Goal: Information Seeking & Learning: Learn about a topic

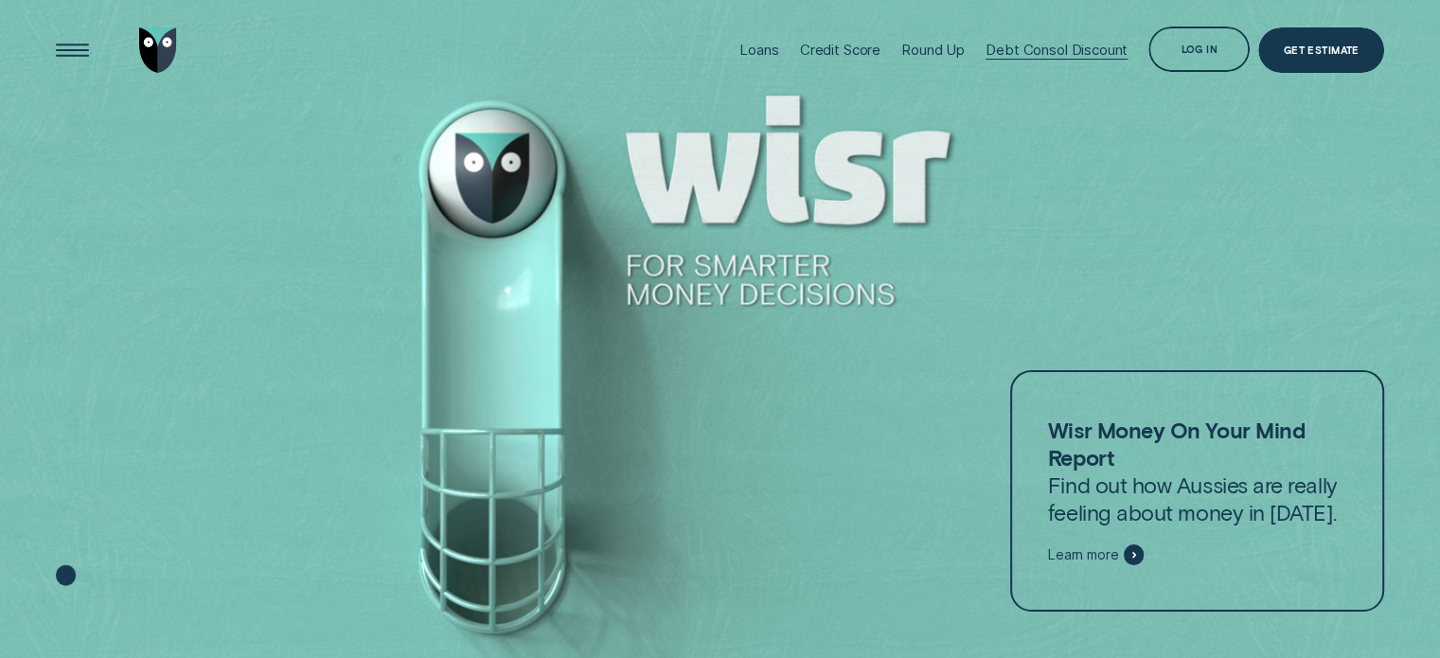
click at [1046, 47] on div "Debt Consol Discount" at bounding box center [1056, 50] width 142 height 18
click at [382, 18] on div "Loans Credit Score Round Up Debt Consol Discount Log in Log in Customer Dashboa…" at bounding box center [720, 50] width 1329 height 101
click at [337, 129] on div at bounding box center [720, 329] width 1440 height 659
click at [1048, 52] on div "Debt Consol Discount" at bounding box center [1056, 50] width 142 height 18
click at [92, 41] on div "Open Menu" at bounding box center [72, 50] width 64 height 64
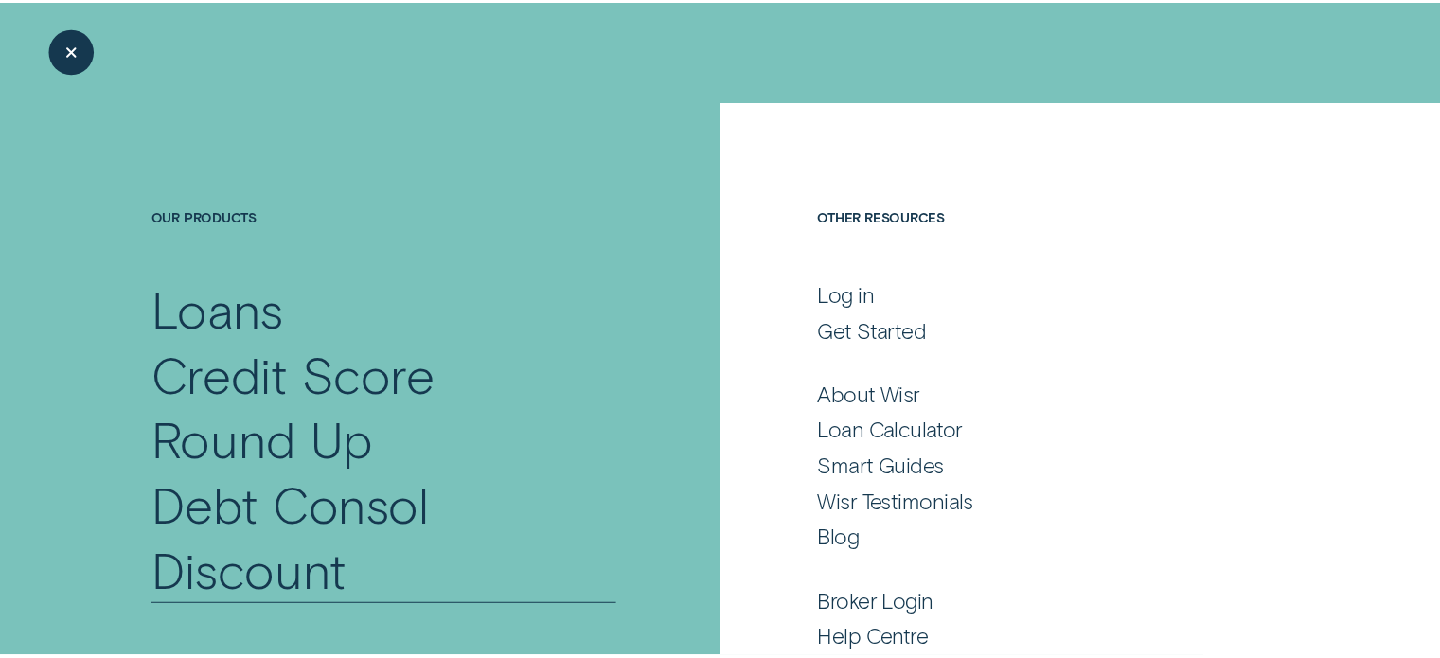
scroll to position [132, 0]
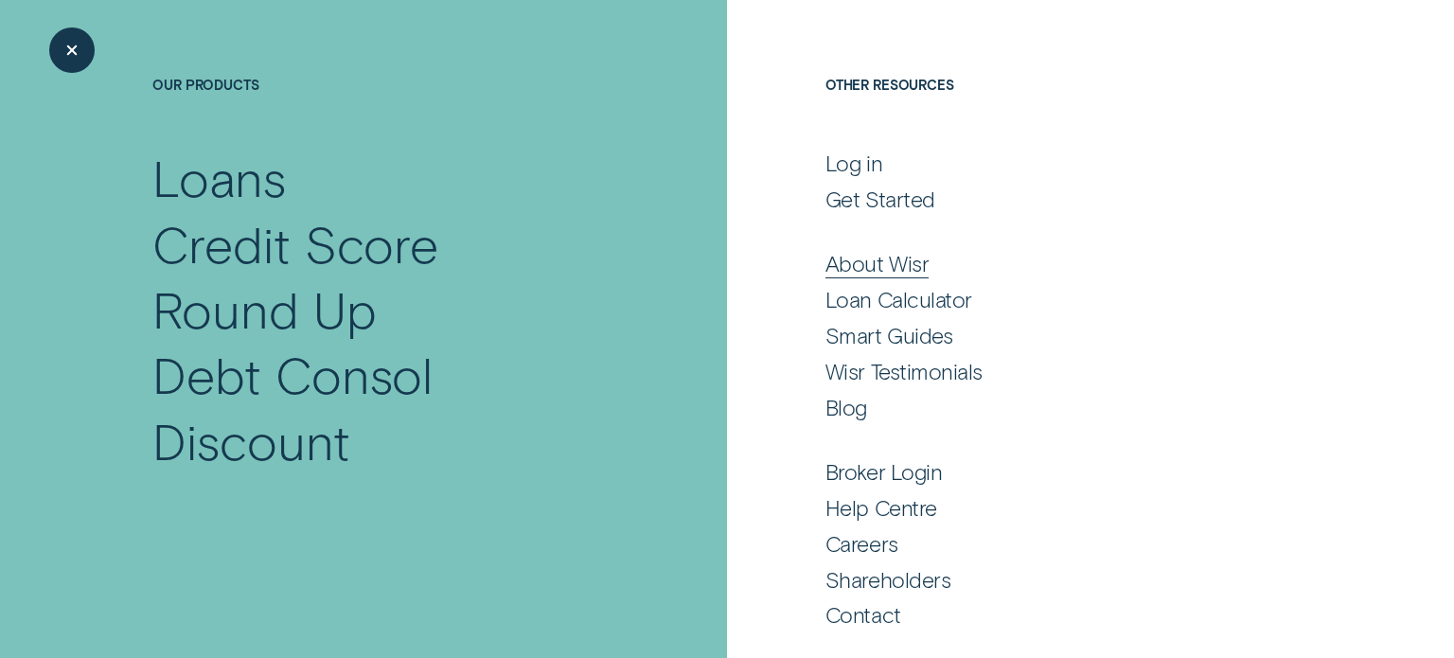
click at [886, 255] on div "About Wisr" at bounding box center [876, 263] width 103 height 27
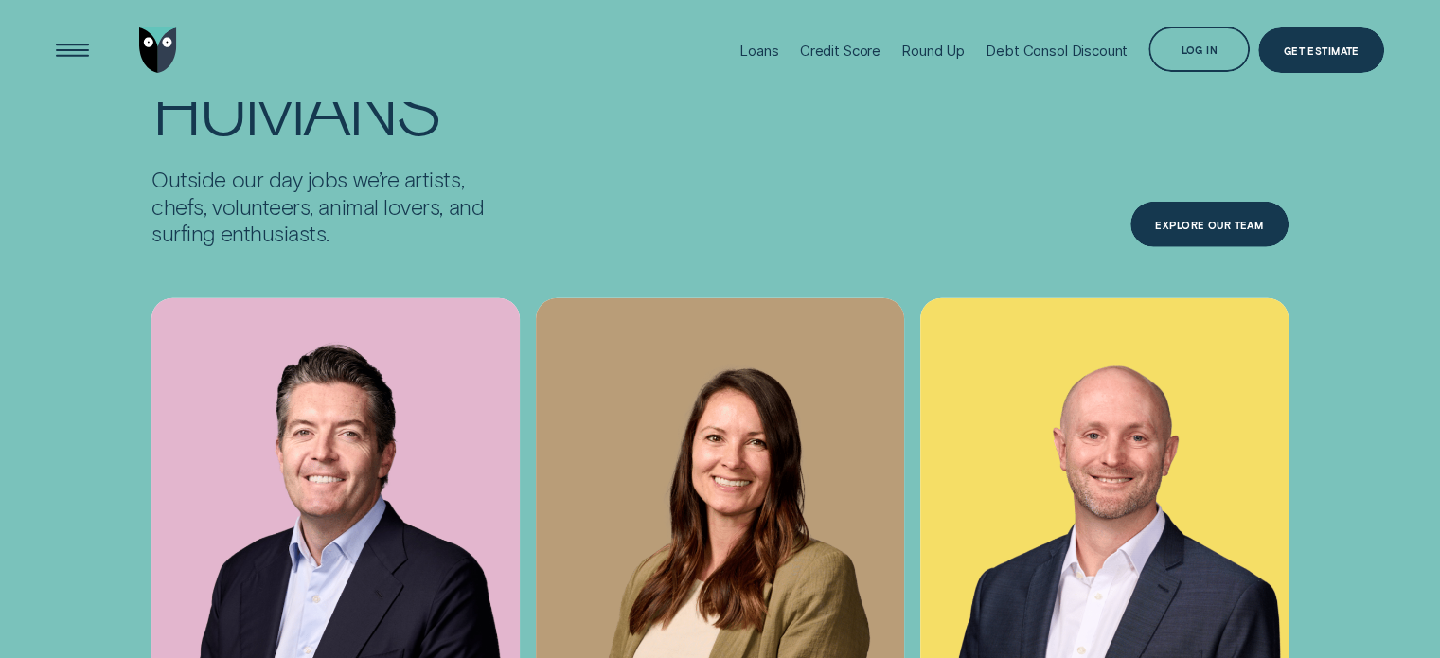
scroll to position [5714, 0]
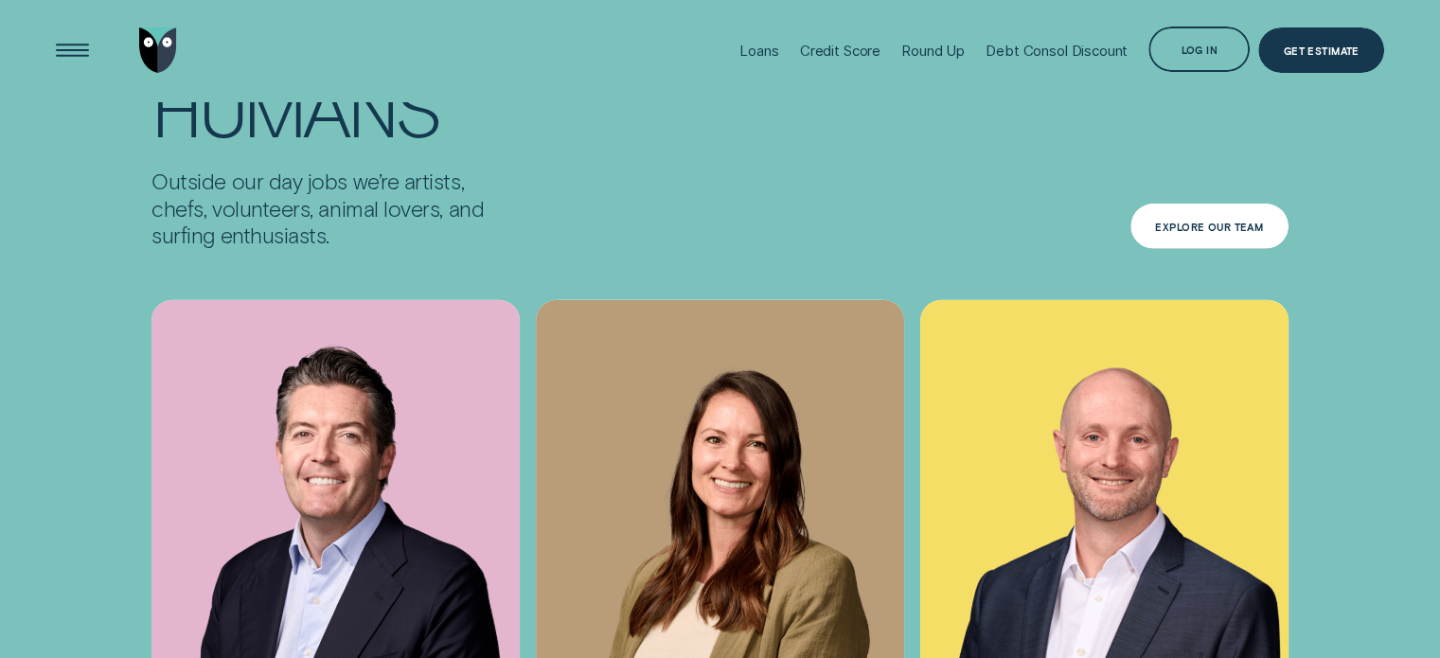
click at [1173, 222] on div "Explore Our Team" at bounding box center [1209, 226] width 108 height 9
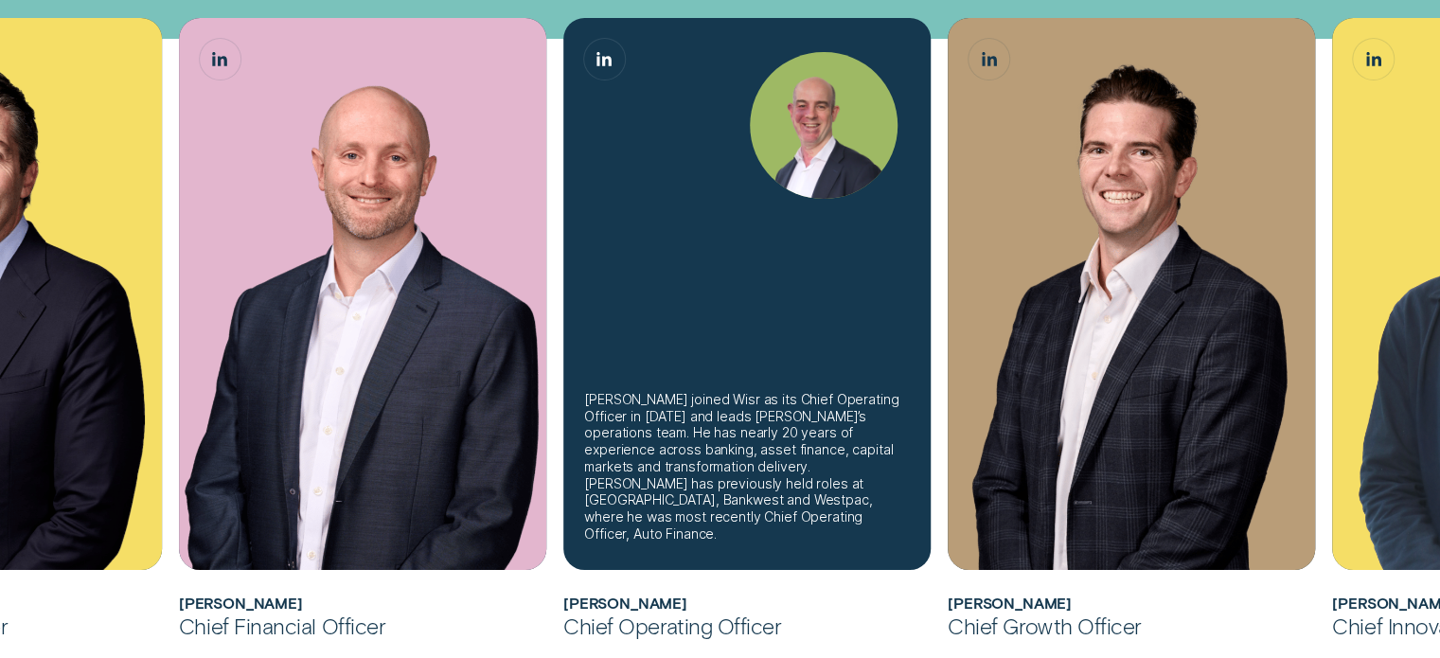
scroll to position [636, 0]
click at [807, 435] on div "Sam joined Wisr as its Chief Operating Officer in August 2025 and leads Wisr’s …" at bounding box center [747, 466] width 326 height 151
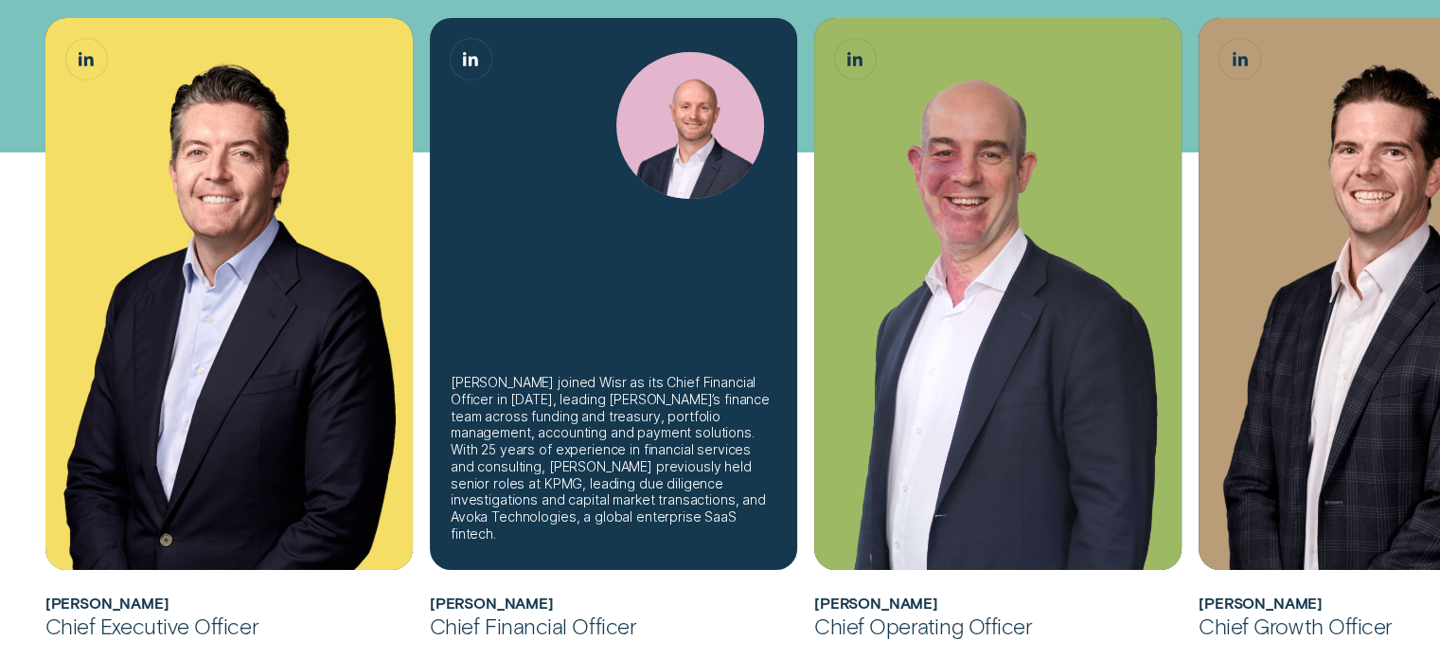
scroll to position [529, 0]
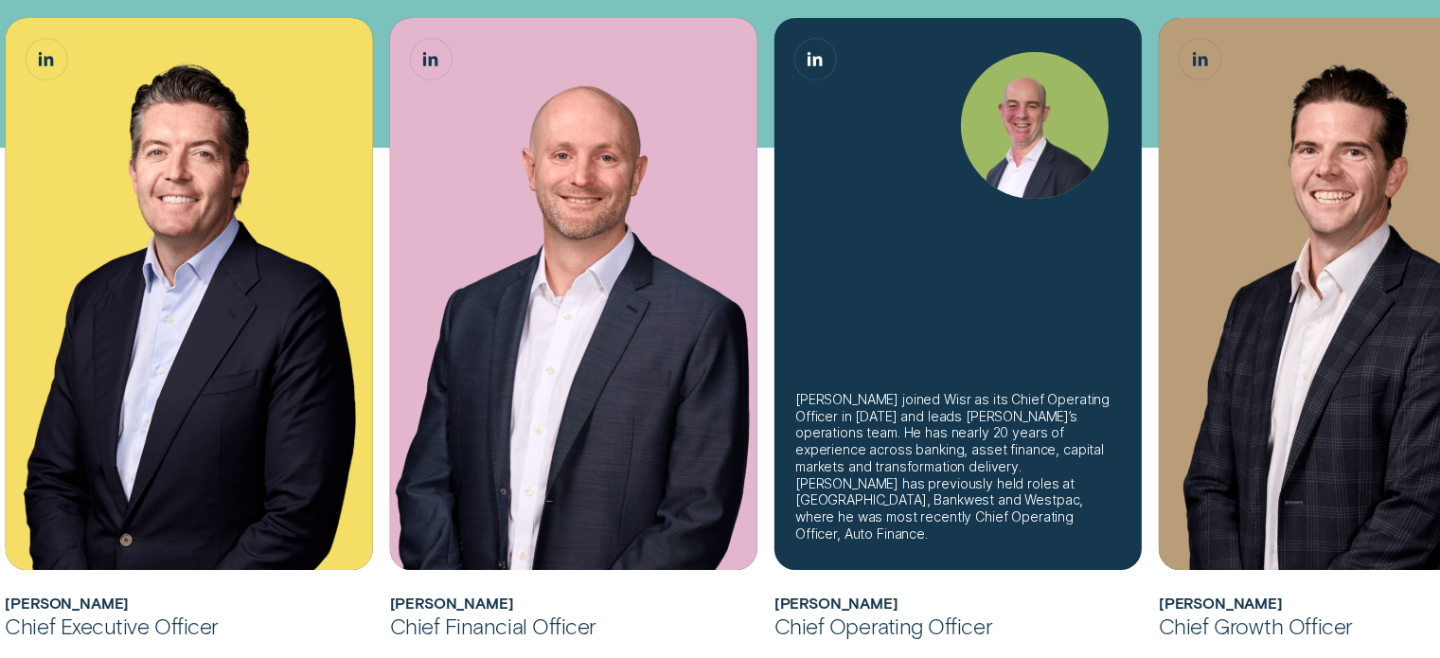
click at [860, 243] on div "Sam joined Wisr as its Chief Operating Officer in August 2025 and leads Wisr’s …" at bounding box center [957, 294] width 367 height 552
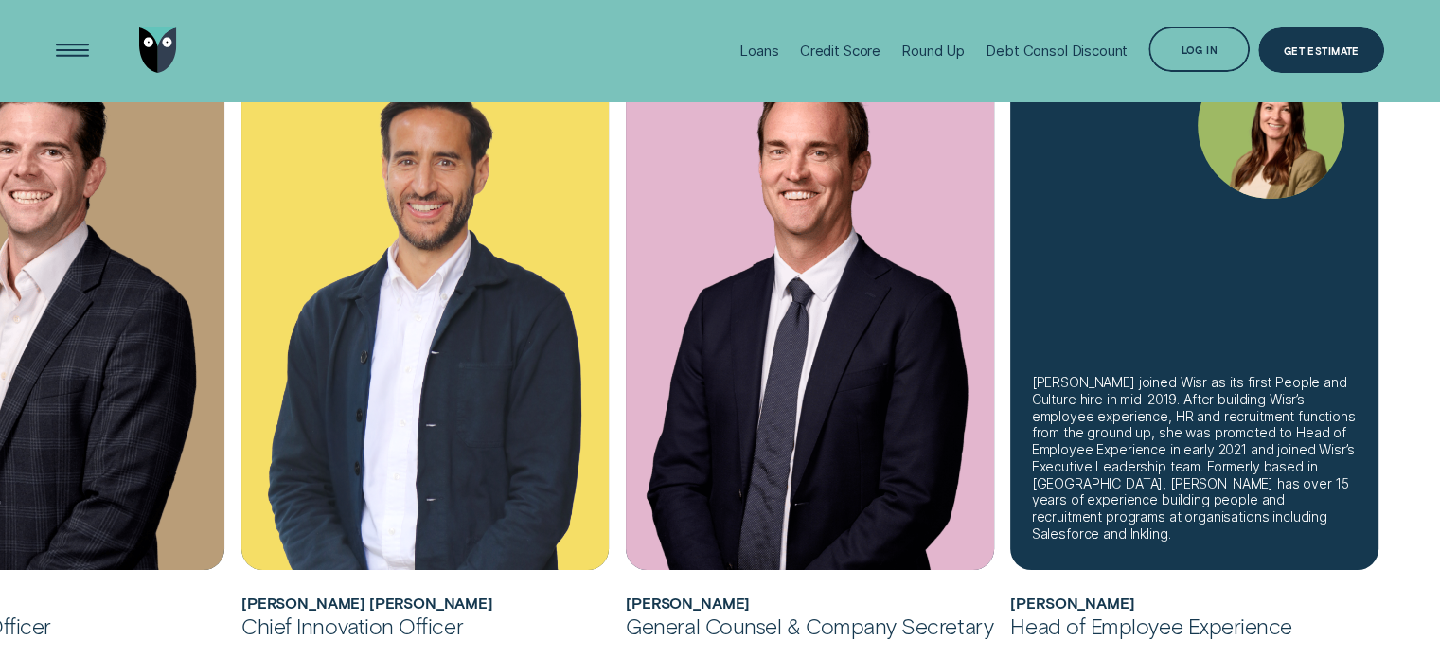
scroll to position [1151, 0]
